Goal: Task Accomplishment & Management: Complete application form

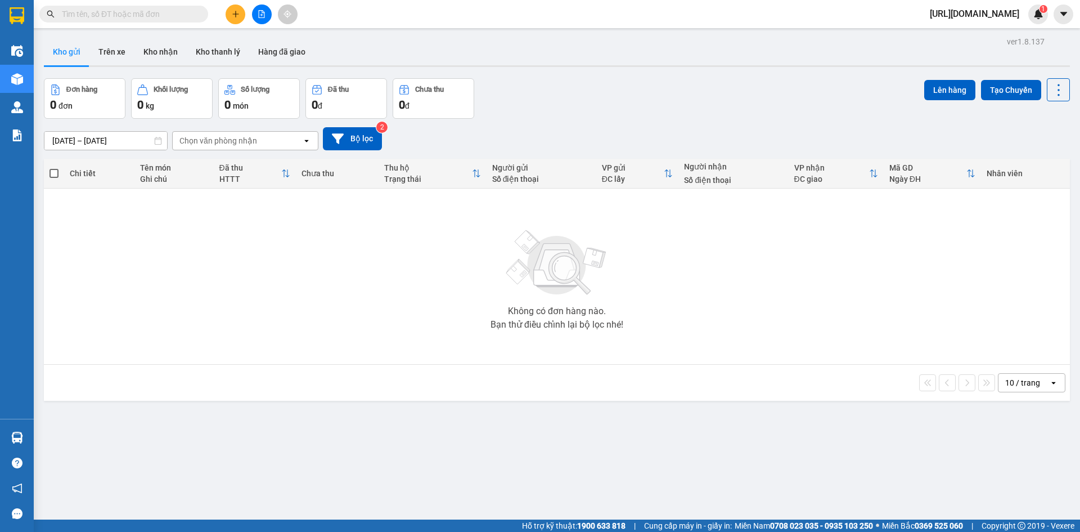
click at [390, 305] on div "Không có đơn hàng nào. Bạn thử điều chỉnh lại bộ lọc nhé!" at bounding box center [557, 276] width 1015 height 169
click at [77, 53] on button "Kho gửi" at bounding box center [67, 51] width 46 height 27
click at [108, 55] on button "Trên xe" at bounding box center [111, 51] width 45 height 27
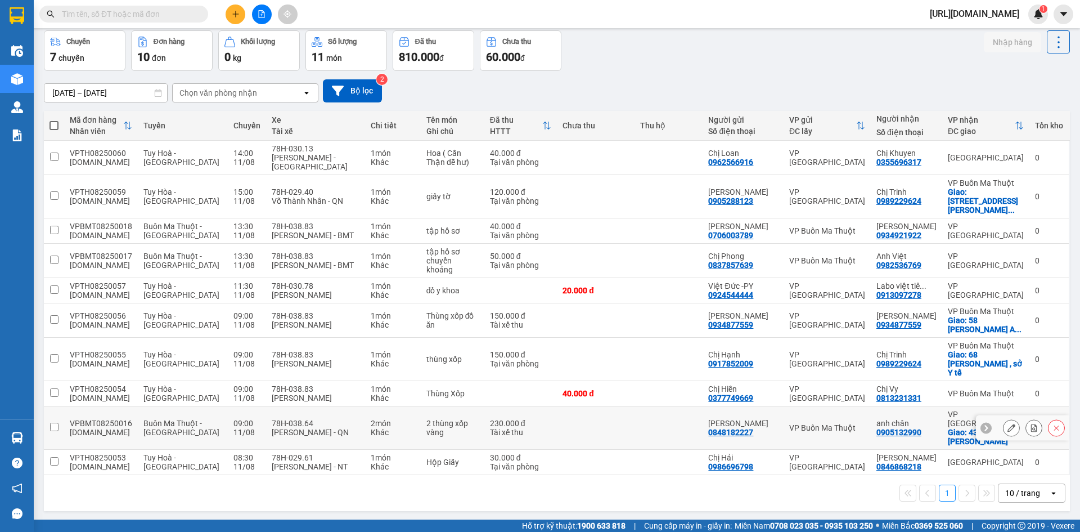
scroll to position [52, 0]
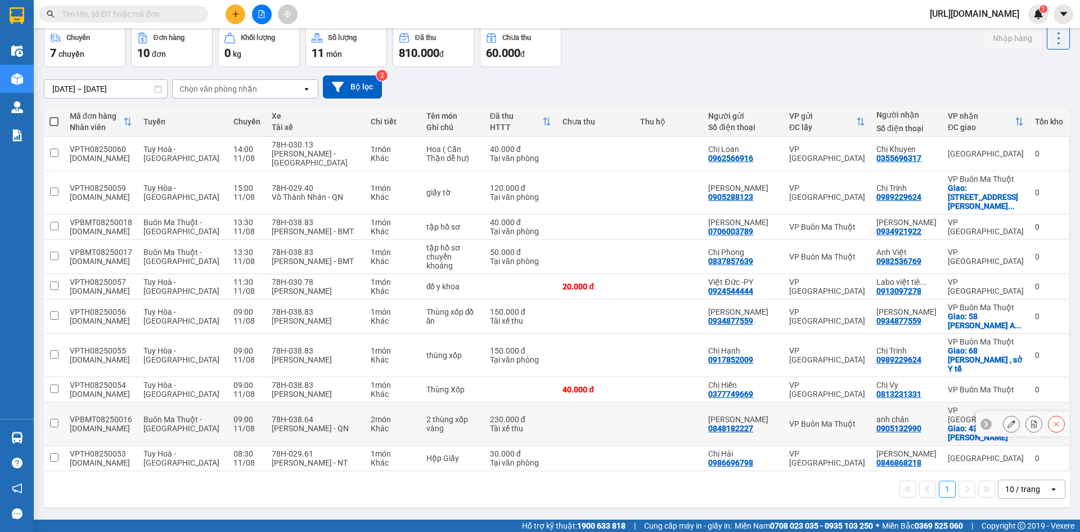
click at [56, 419] on input "checkbox" at bounding box center [54, 423] width 8 height 8
checkbox input "true"
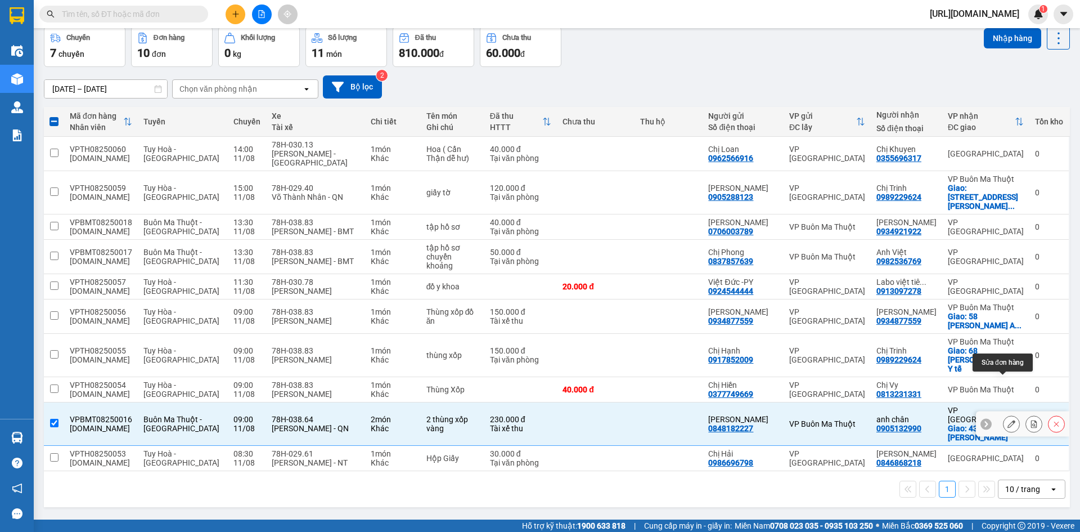
click at [1008, 420] on icon at bounding box center [1012, 424] width 8 height 8
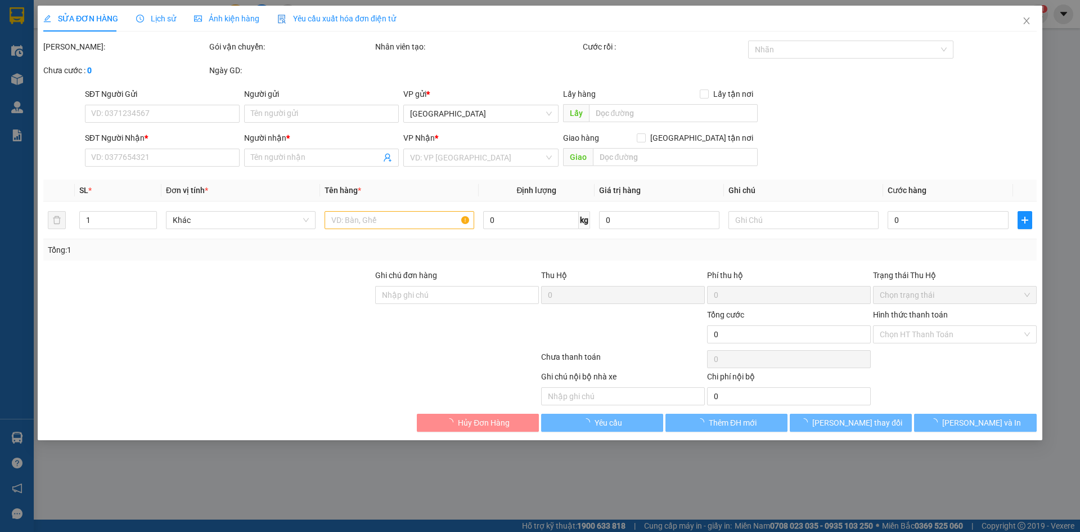
type input "0848182227"
type input "bảo khanh"
type input "0905132990"
type input "anh chân"
checkbox input "true"
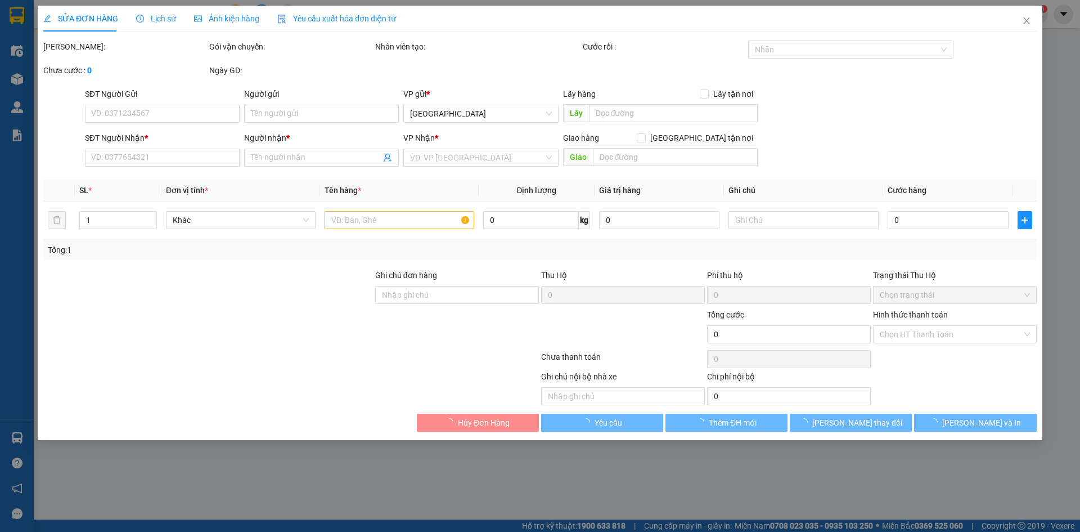
type input "43-45 nguyễn trung trực"
type input "230.000"
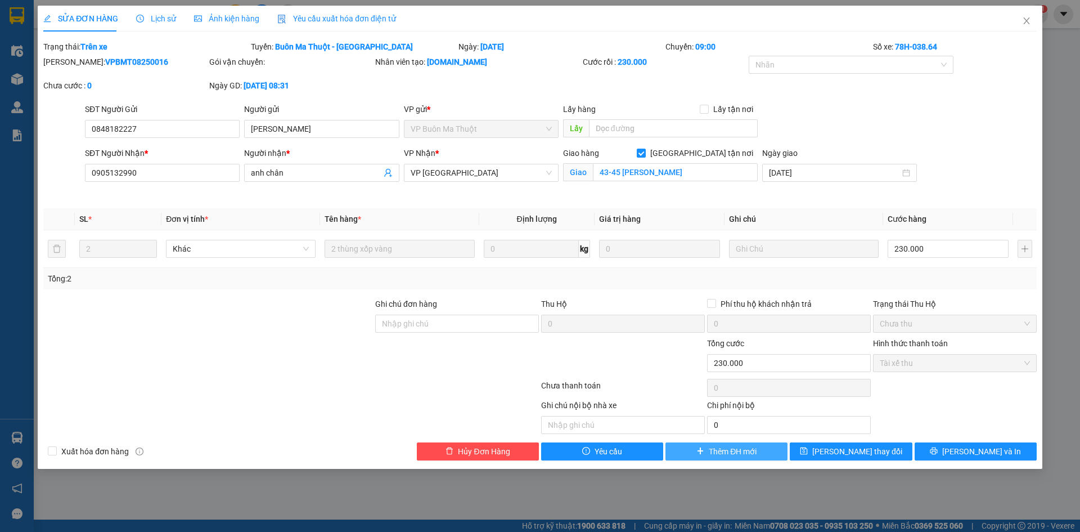
click at [749, 445] on span "Thêm ĐH mới" at bounding box center [733, 451] width 48 height 12
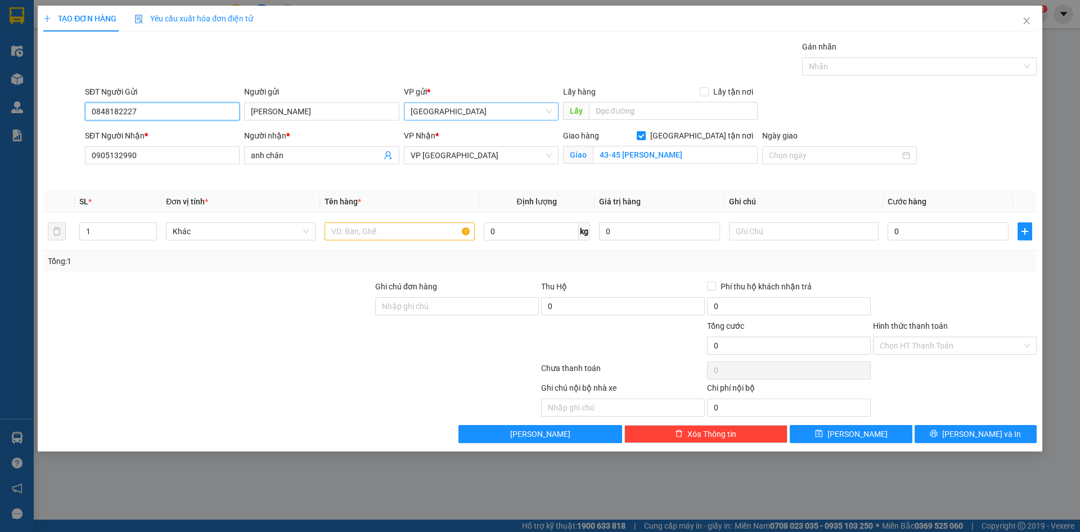
click at [518, 111] on span "Nha Trang" at bounding box center [481, 111] width 141 height 17
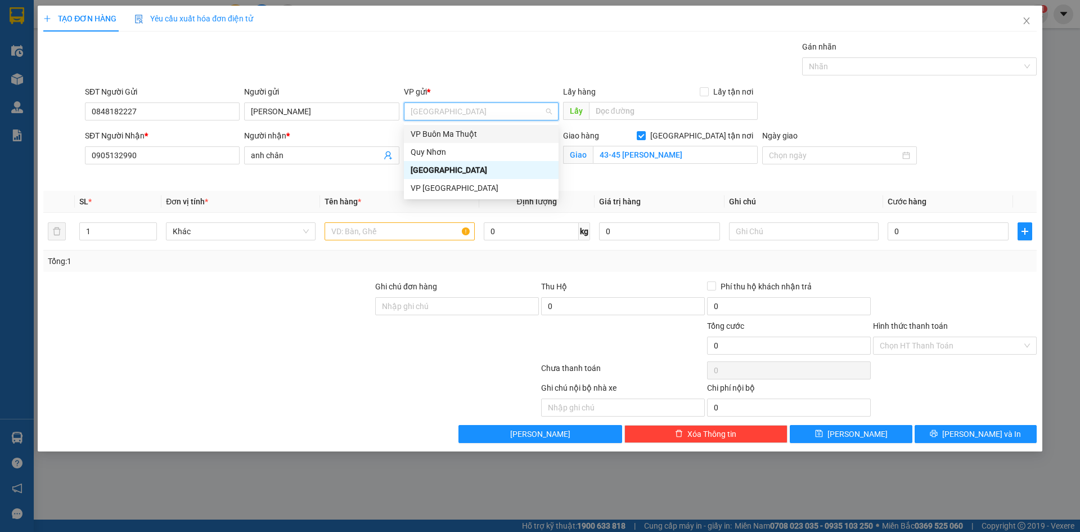
click at [501, 137] on div "VP Buôn Ma Thuột" at bounding box center [481, 134] width 141 height 12
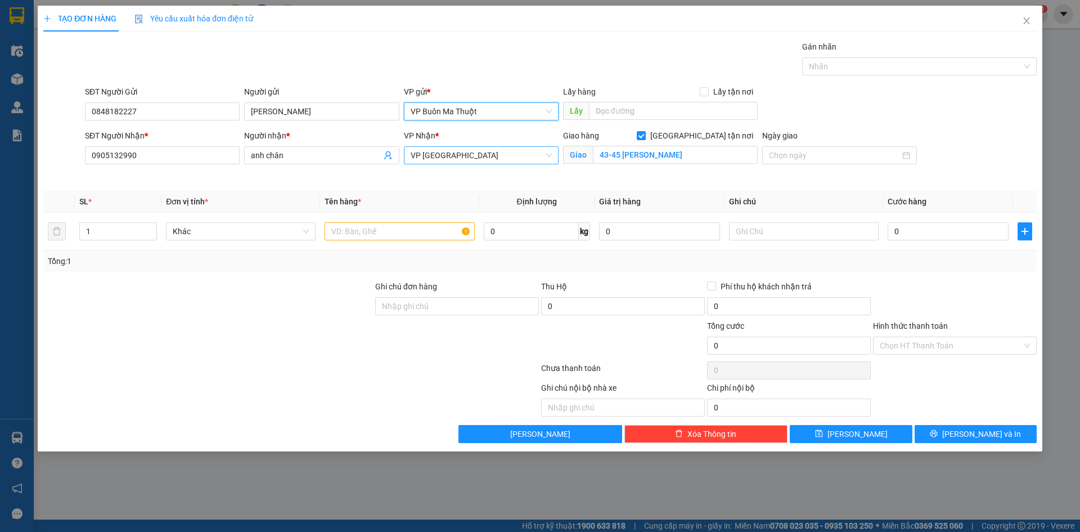
click at [494, 156] on span "VP Tuy Hòa" at bounding box center [481, 155] width 141 height 17
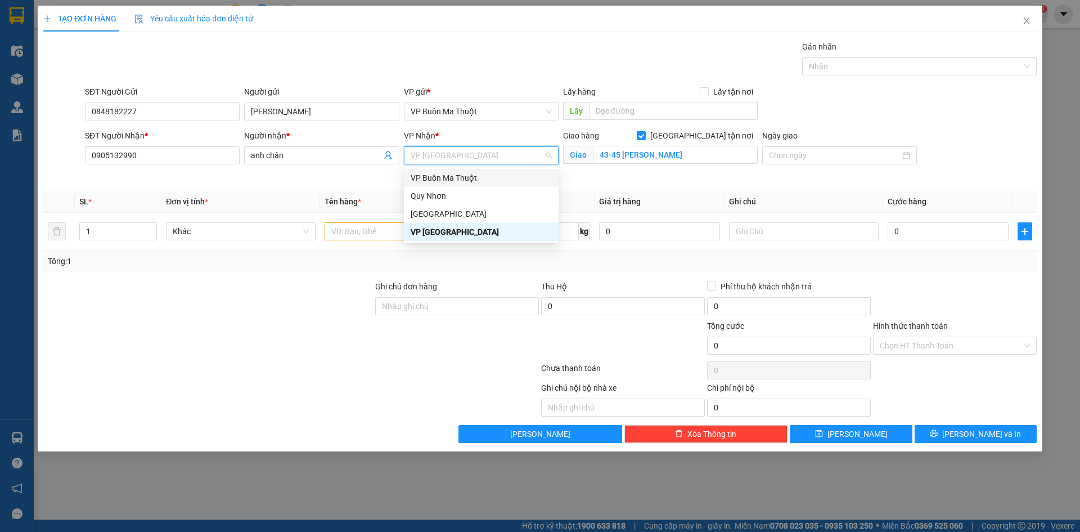
click at [496, 176] on div "VP Buôn Ma Thuột" at bounding box center [481, 178] width 141 height 12
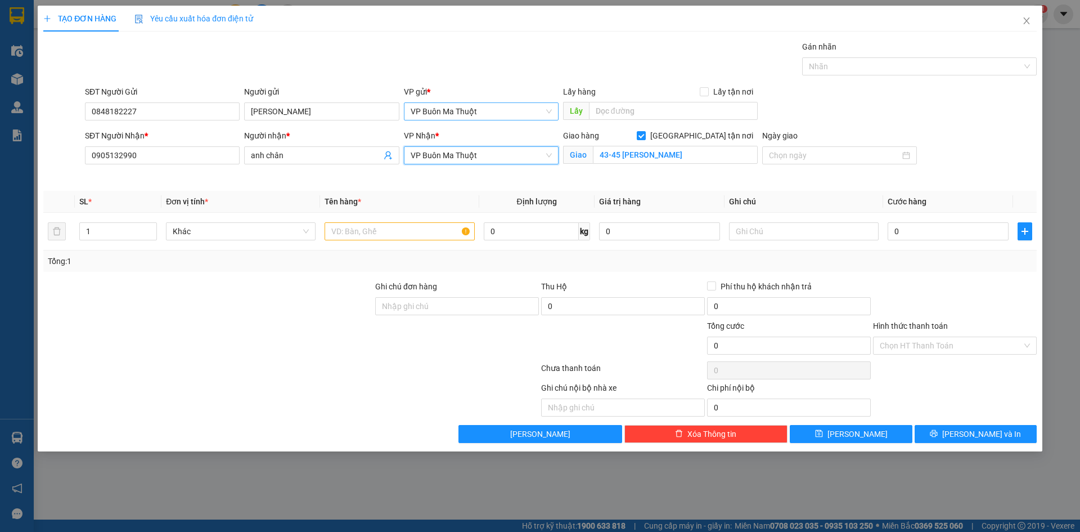
click at [493, 110] on span "VP Buôn Ma Thuột" at bounding box center [481, 111] width 141 height 17
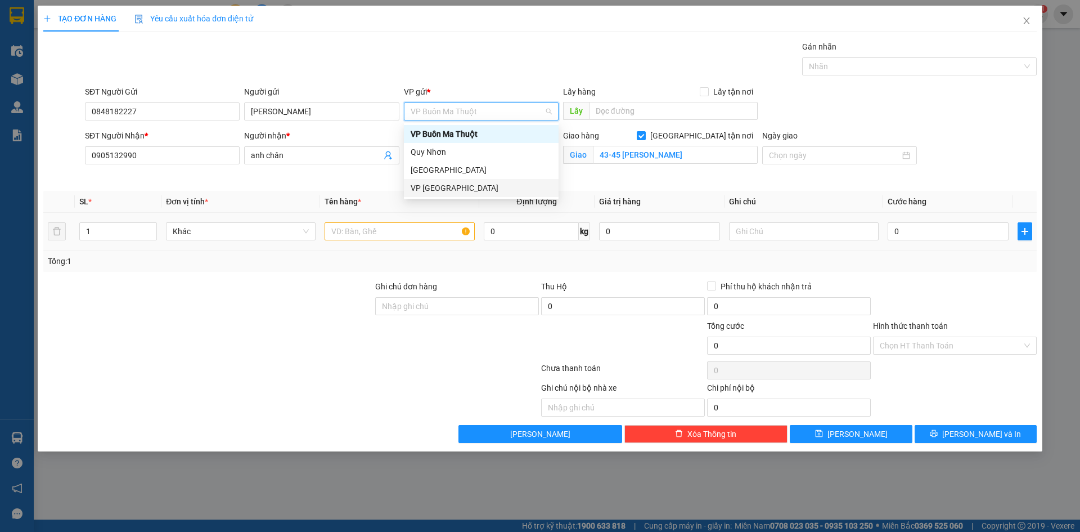
click at [474, 246] on td at bounding box center [399, 232] width 159 height 38
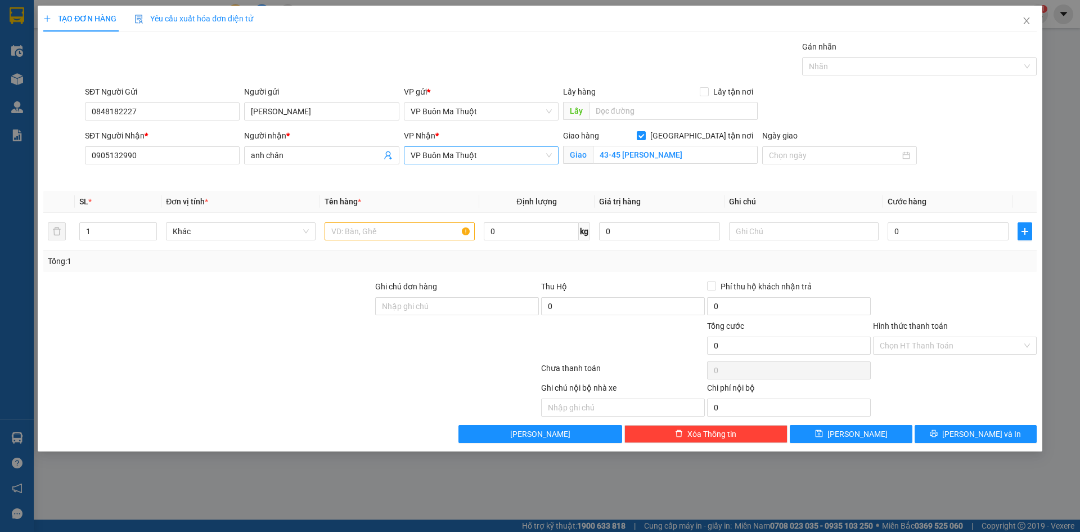
click at [478, 152] on span "VP Buôn Ma Thuột" at bounding box center [481, 155] width 141 height 17
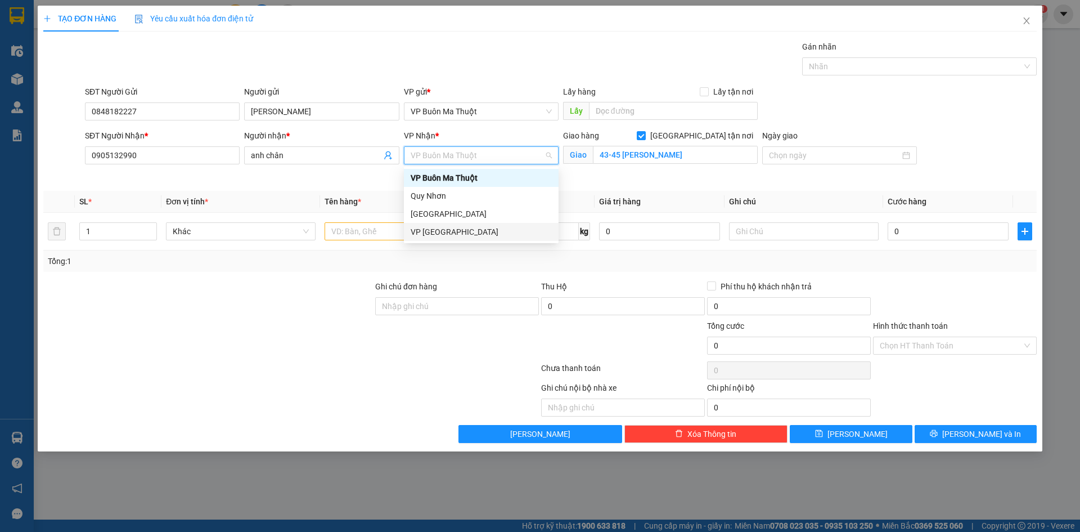
click at [471, 230] on div "VP Tuy Hòa" at bounding box center [481, 232] width 141 height 12
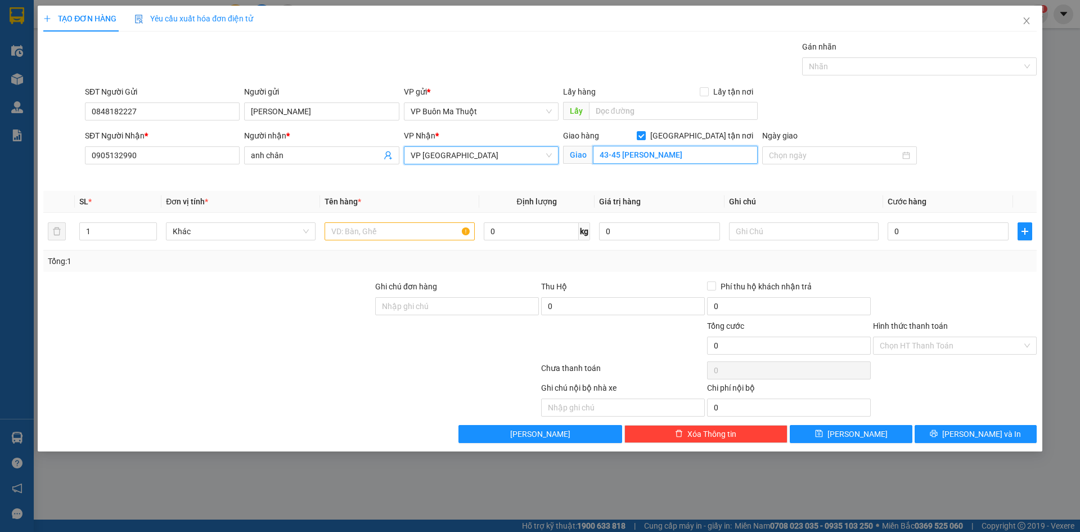
click at [703, 152] on input "43-45 nguyễn trung trực" at bounding box center [675, 155] width 165 height 18
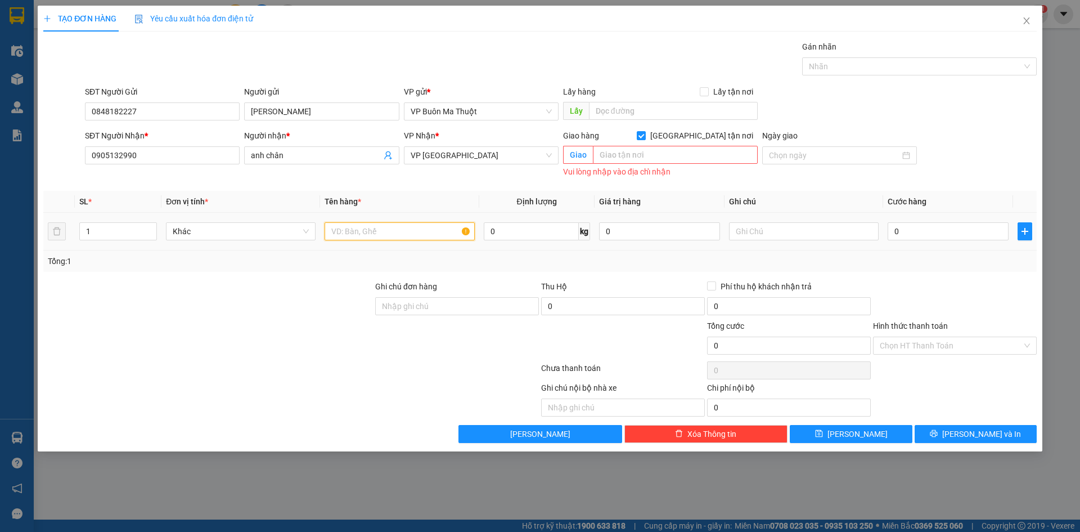
click at [377, 226] on input "text" at bounding box center [400, 231] width 150 height 18
type input "t"
type input "thùng hàng"
click at [323, 251] on div "Tổng: 1" at bounding box center [540, 260] width 994 height 21
click at [947, 233] on input "0" at bounding box center [948, 231] width 121 height 18
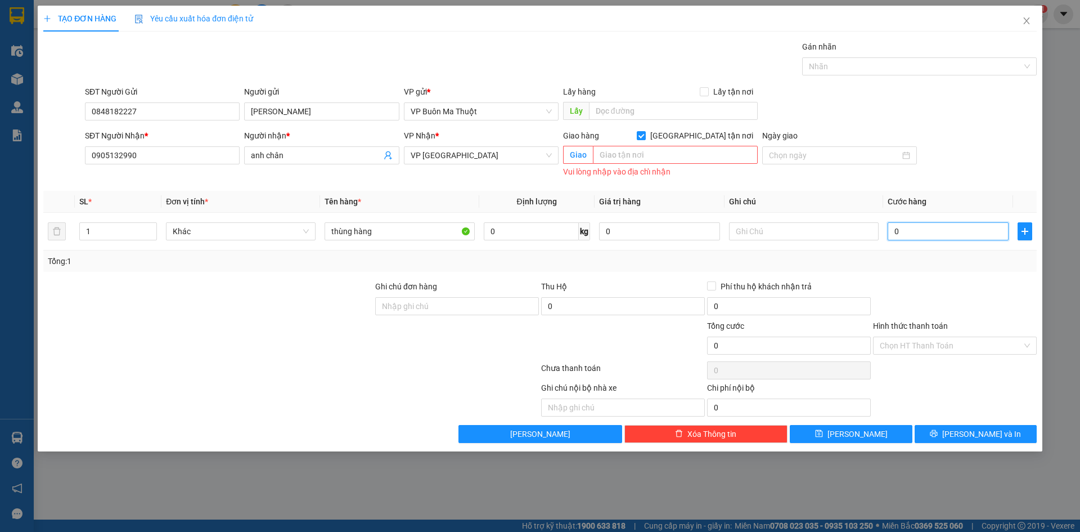
type input "1"
type input "12"
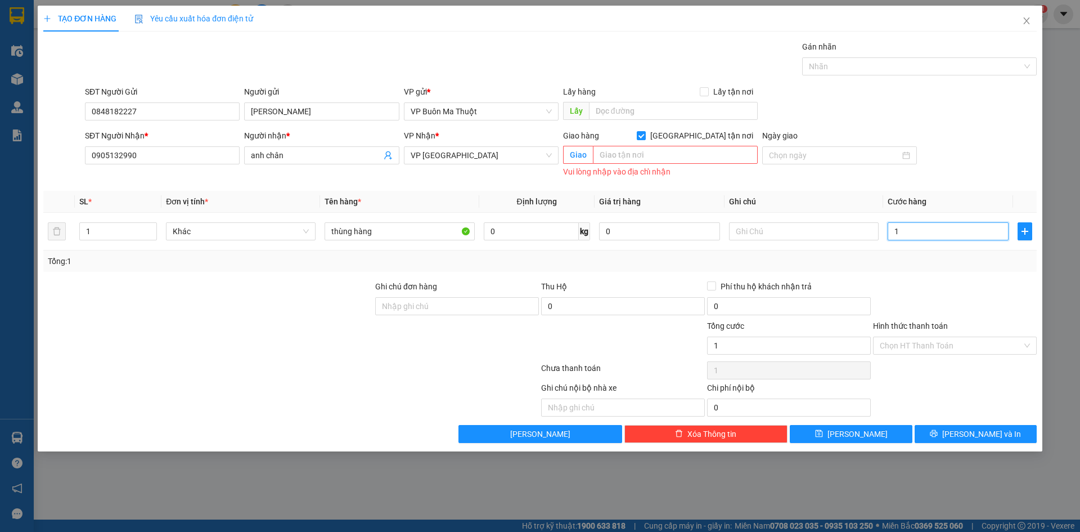
type input "12"
type input "120"
type input "1.200"
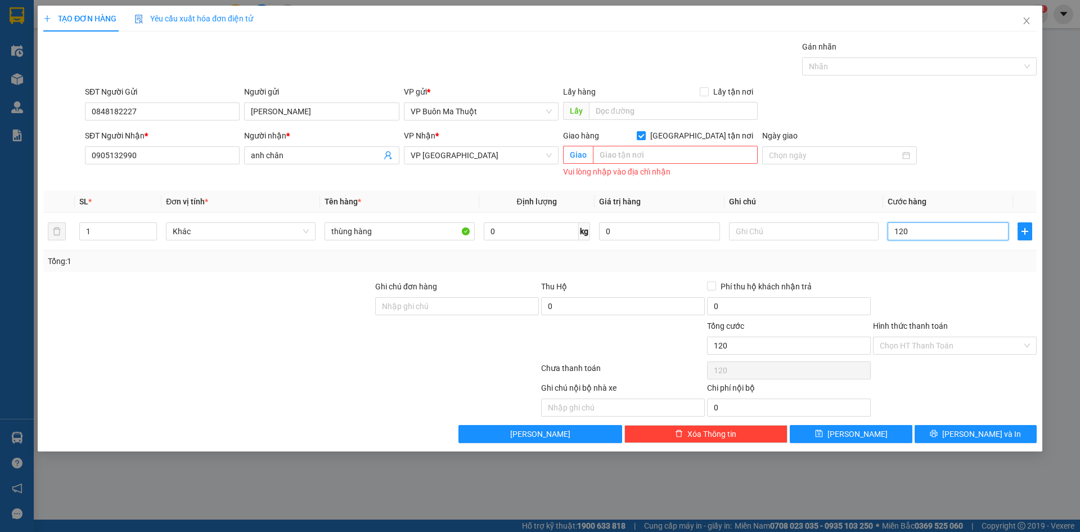
type input "1.200"
type input "12.000"
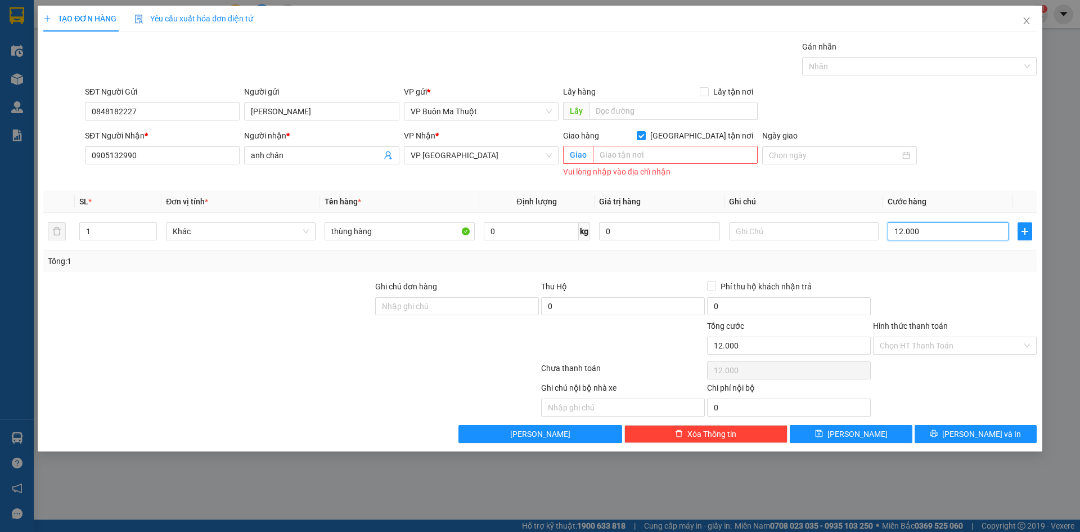
type input "120.000"
click at [910, 291] on div at bounding box center [955, 299] width 166 height 39
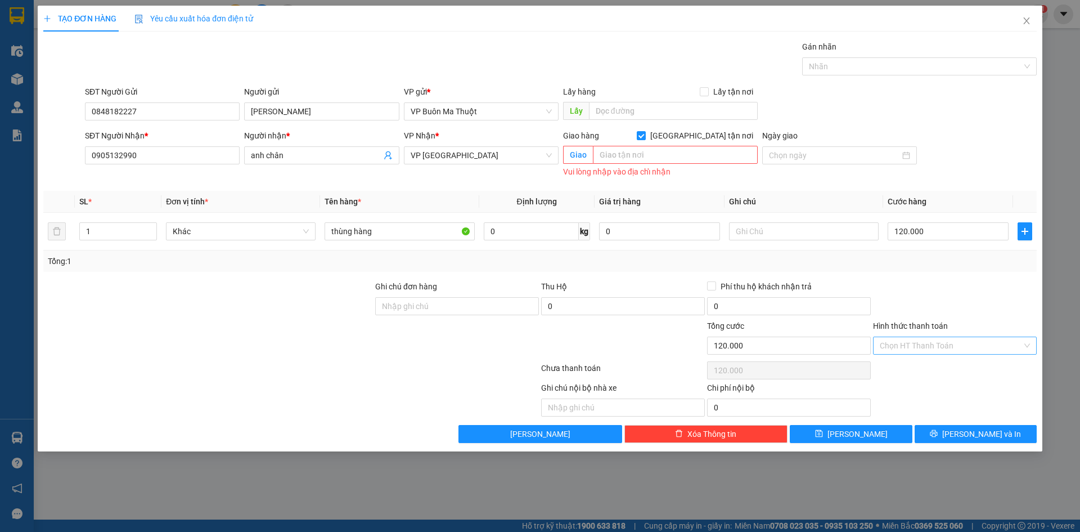
click at [927, 345] on input "Hình thức thanh toán" at bounding box center [951, 345] width 142 height 17
click at [915, 375] on div "Tại văn phòng" at bounding box center [955, 368] width 164 height 18
type input "0"
click at [986, 434] on span "Lưu và In" at bounding box center [981, 434] width 79 height 12
click at [708, 134] on span "Giao tận nơi" at bounding box center [702, 135] width 112 height 12
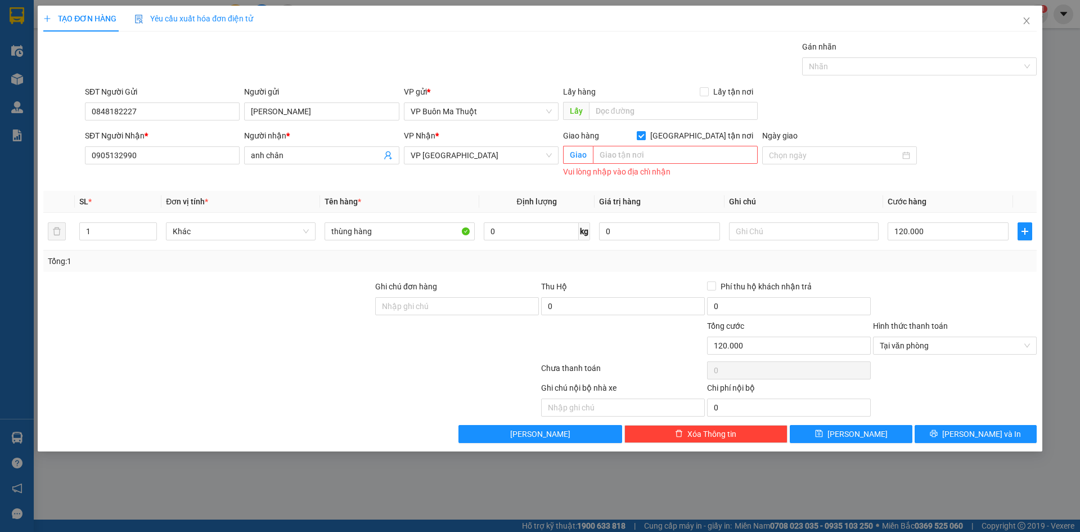
click at [645, 134] on input "Giao tận nơi" at bounding box center [641, 135] width 8 height 8
checkbox input "false"
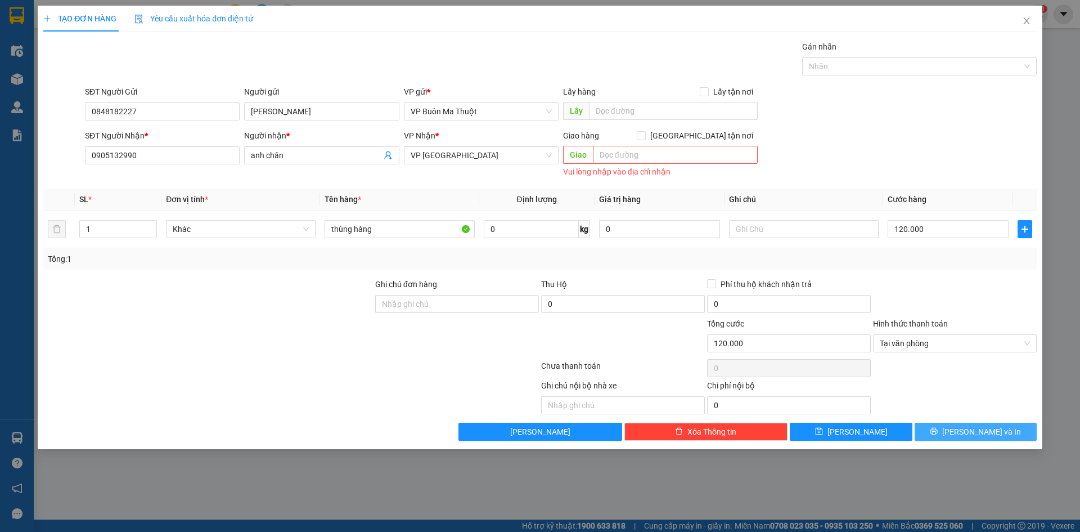
click at [946, 426] on button "Lưu và In" at bounding box center [976, 432] width 122 height 18
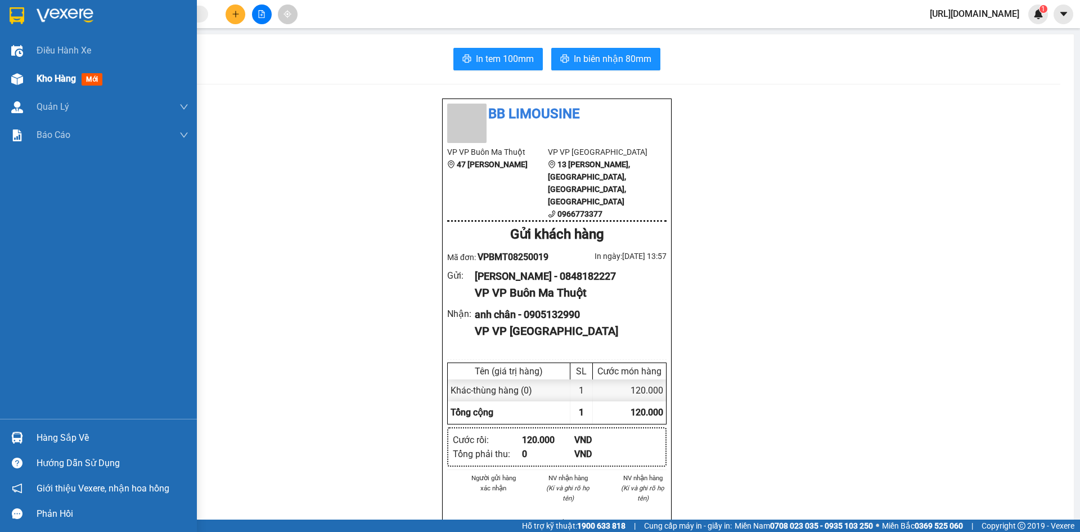
click at [78, 80] on div "Kho hàng mới" at bounding box center [72, 78] width 70 height 14
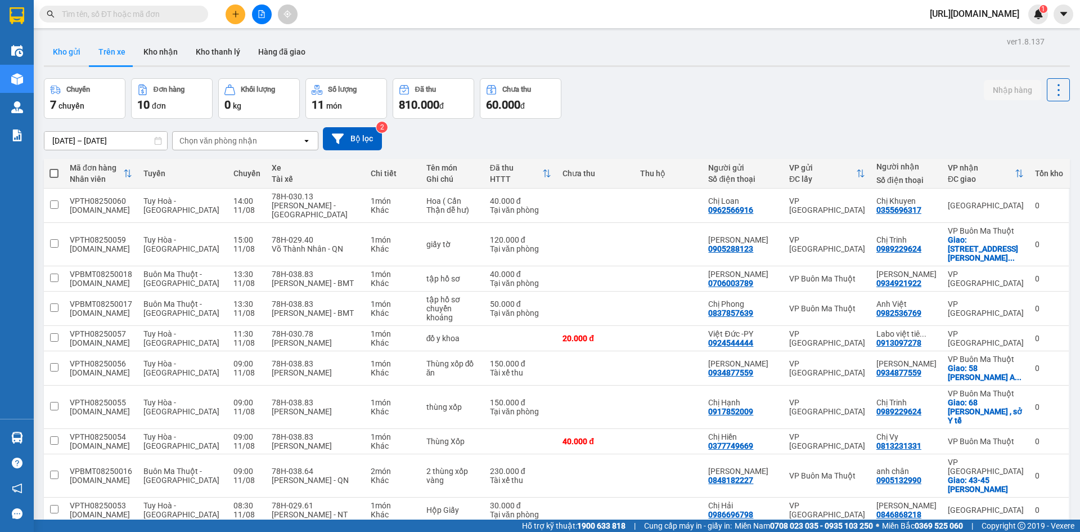
click at [67, 47] on button "Kho gửi" at bounding box center [67, 51] width 46 height 27
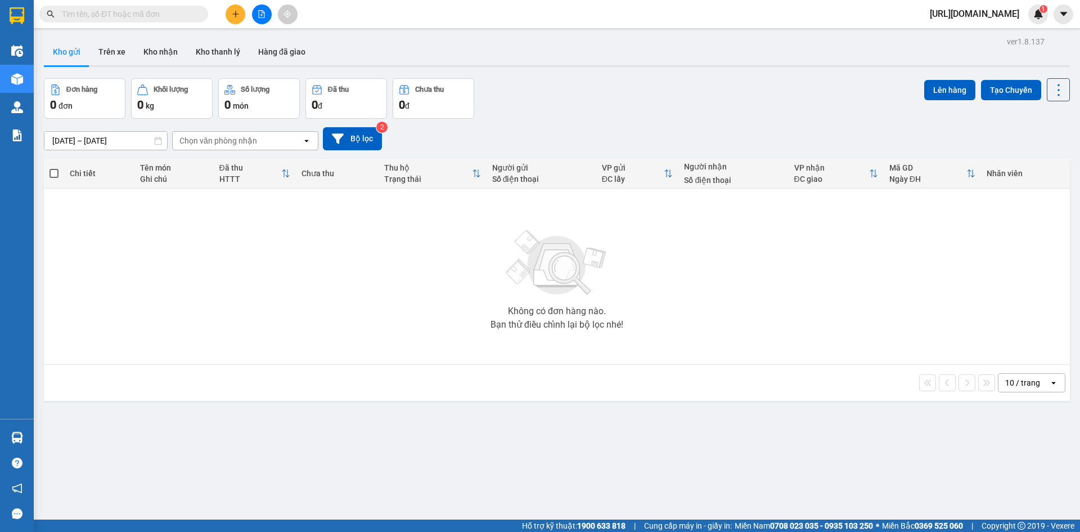
click at [225, 140] on div "Chọn văn phòng nhận" at bounding box center [218, 140] width 78 height 11
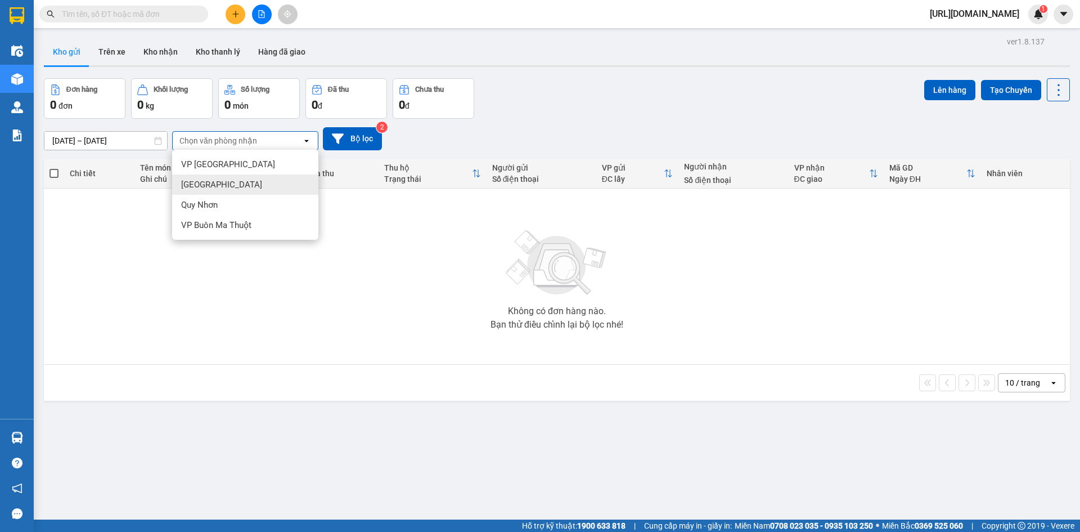
click at [228, 157] on div "VP Tuy Hòa" at bounding box center [245, 164] width 146 height 20
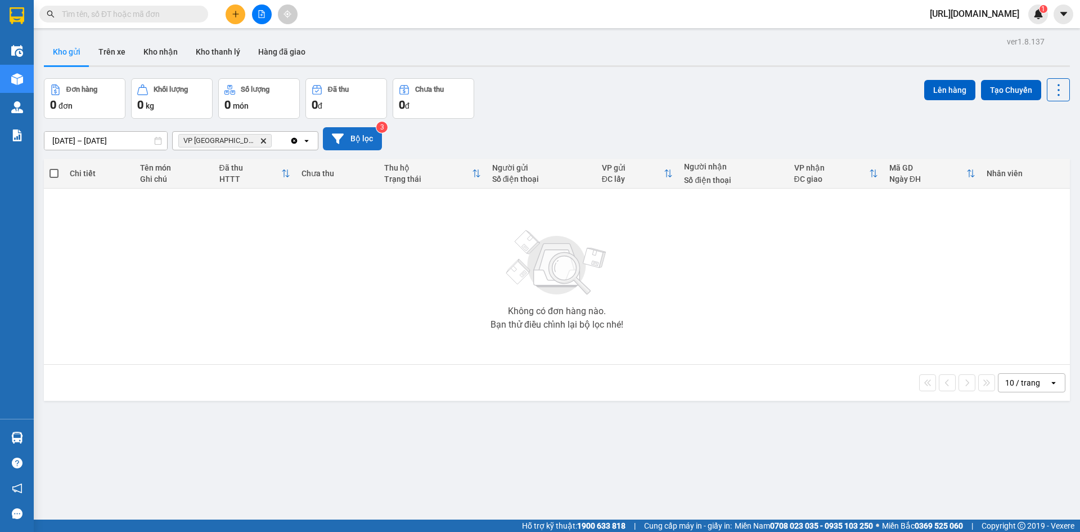
click at [359, 142] on button "Bộ lọc" at bounding box center [352, 138] width 59 height 23
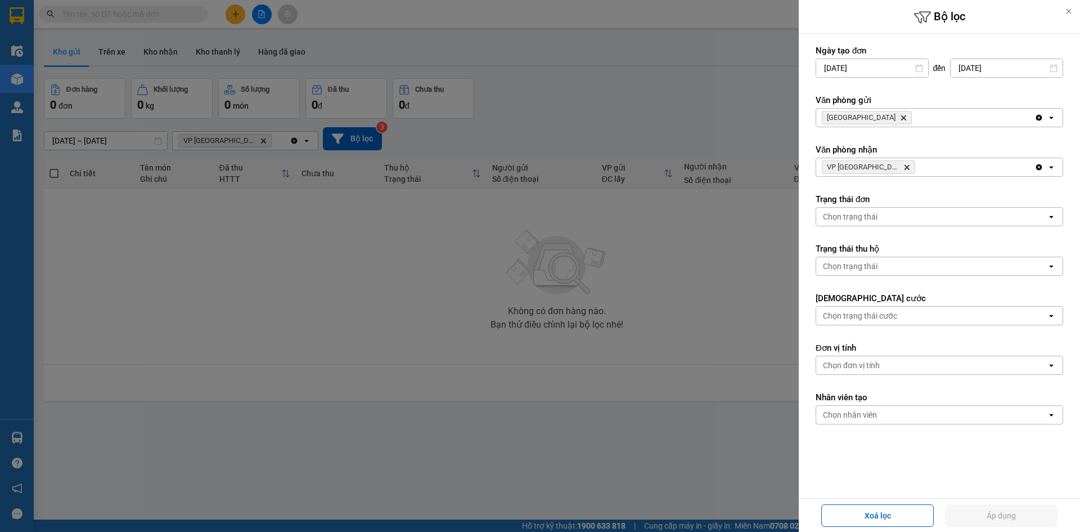
click at [901, 116] on icon "Nha Trang, close by backspace" at bounding box center [903, 117] width 5 height 5
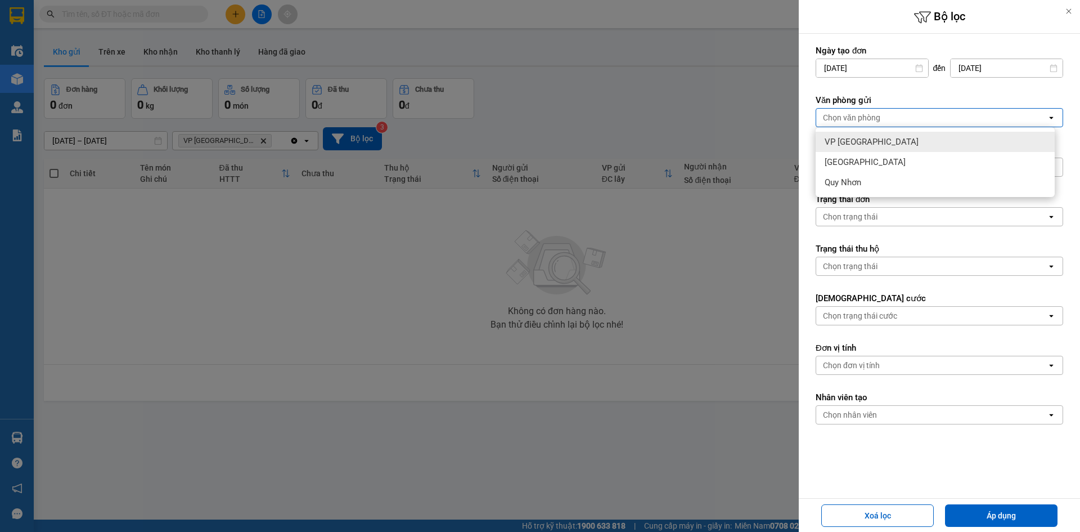
click at [884, 119] on div "Chọn văn phòng" at bounding box center [931, 118] width 231 height 18
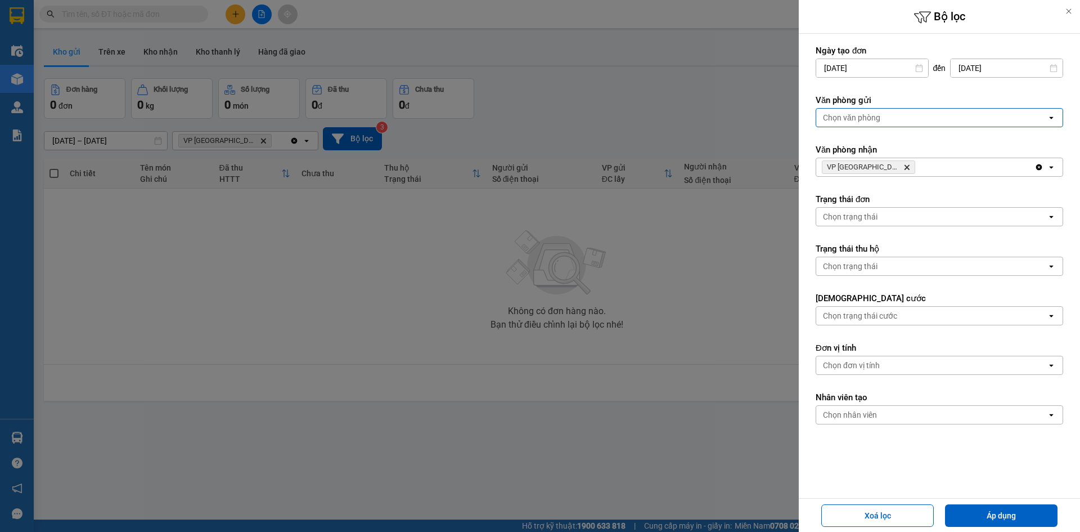
click at [918, 119] on div "Chọn văn phòng" at bounding box center [931, 118] width 231 height 18
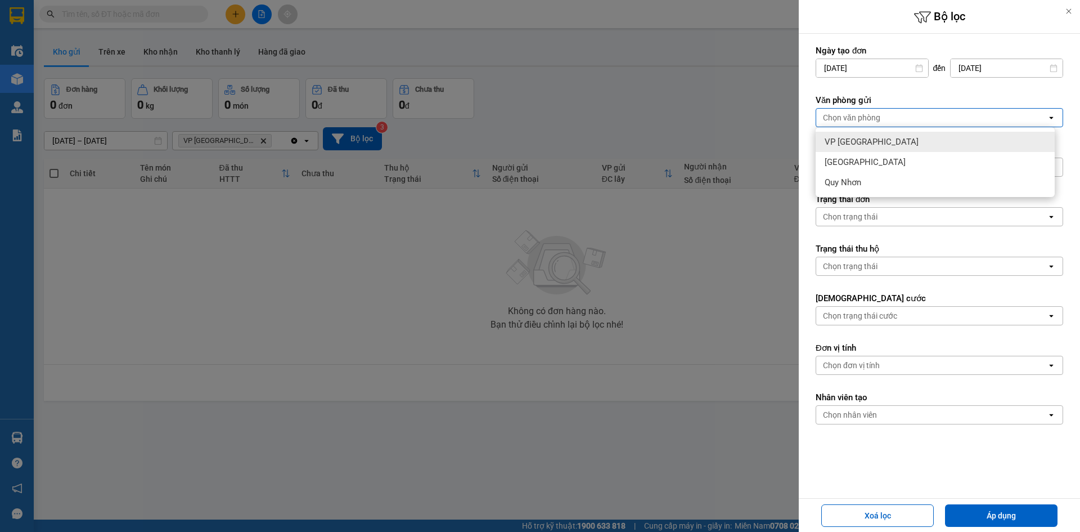
click at [653, 228] on div at bounding box center [540, 266] width 1080 height 532
